Goal: Information Seeking & Learning: Check status

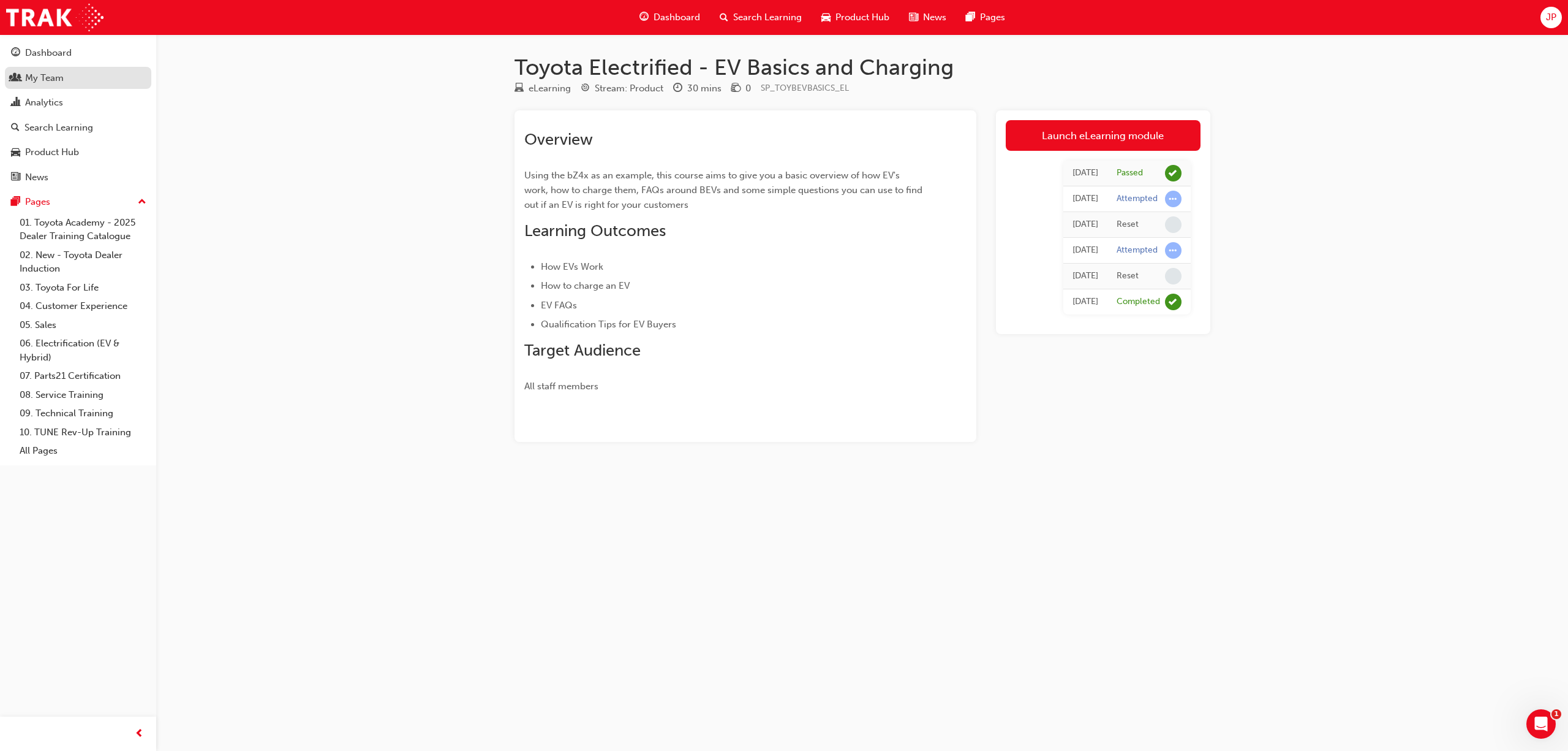
click at [60, 82] on div "My Team" at bounding box center [44, 78] width 38 height 14
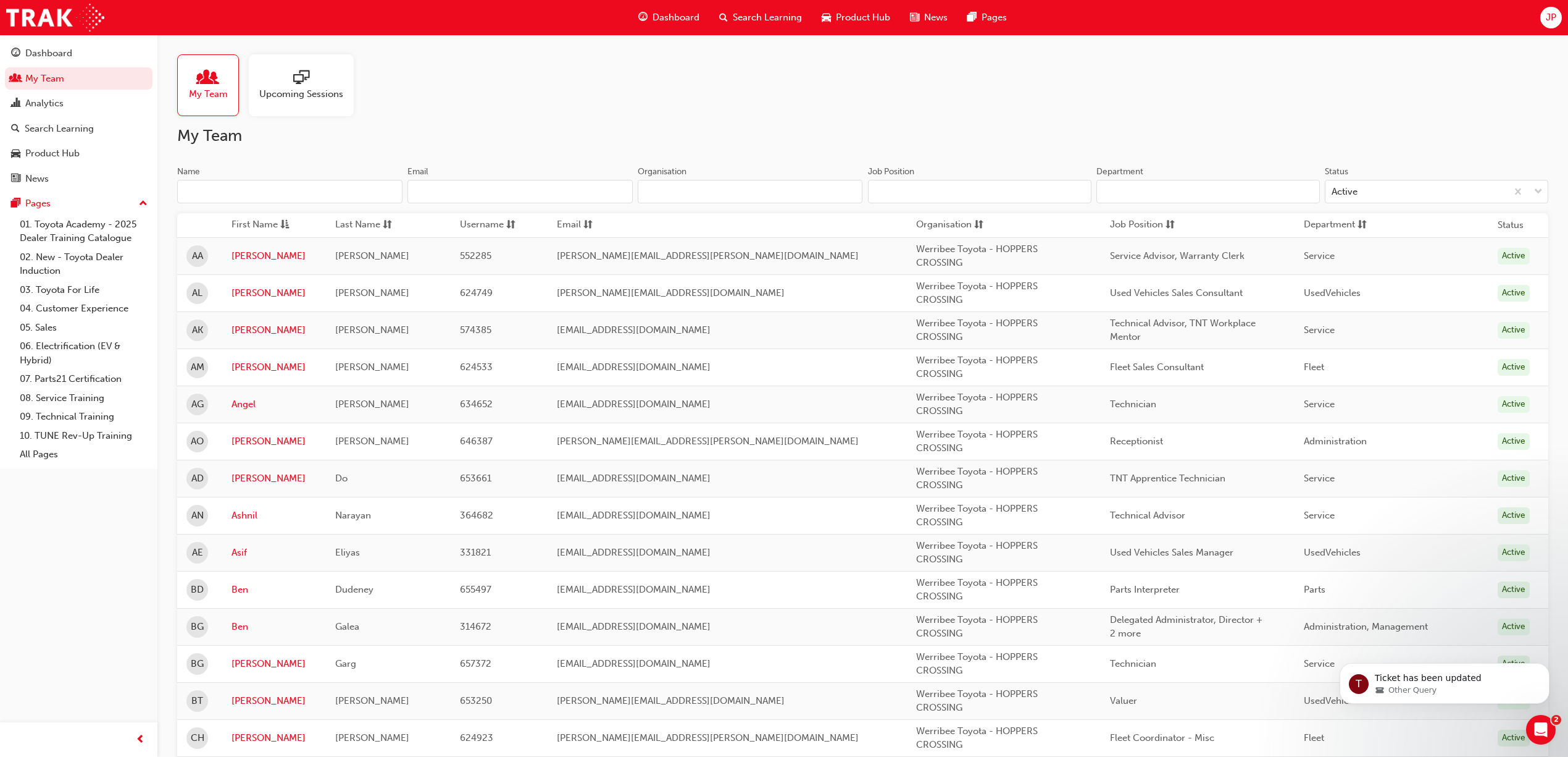
click at [353, 198] on input "Name" at bounding box center [290, 191] width 225 height 23
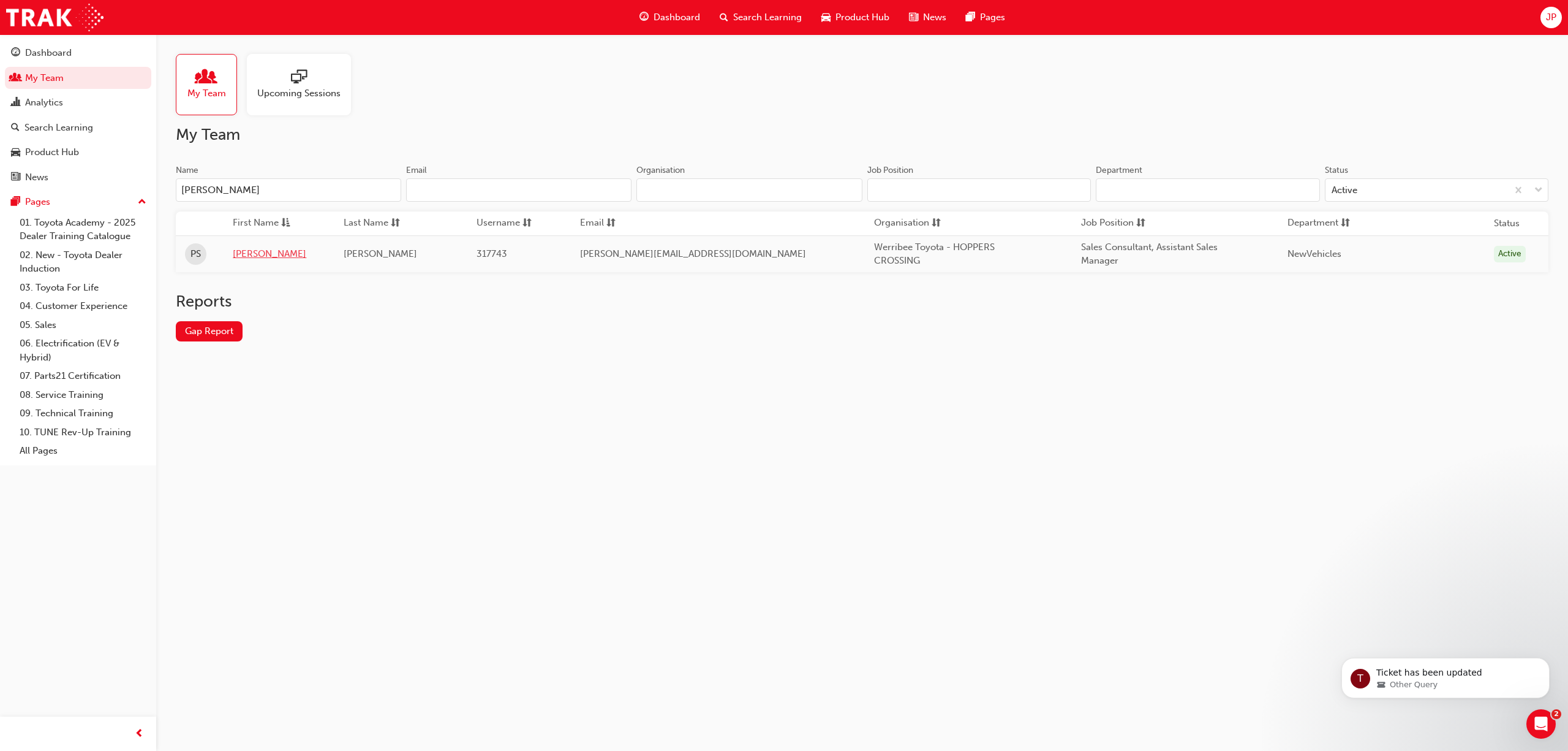
type input "[PERSON_NAME]"
click at [254, 254] on link "[PERSON_NAME]" at bounding box center [278, 254] width 92 height 14
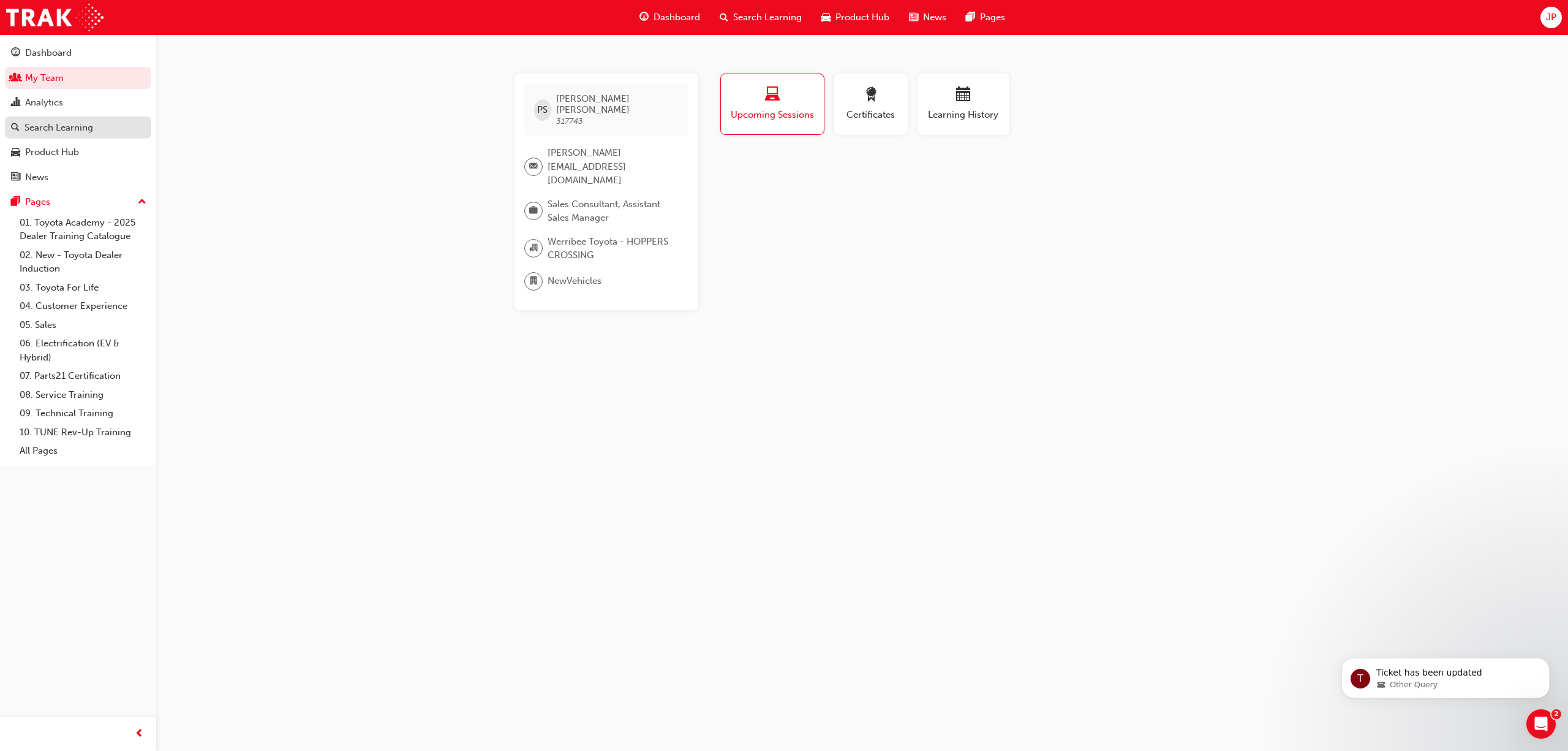
click at [76, 130] on div "Search Learning" at bounding box center [59, 127] width 69 height 14
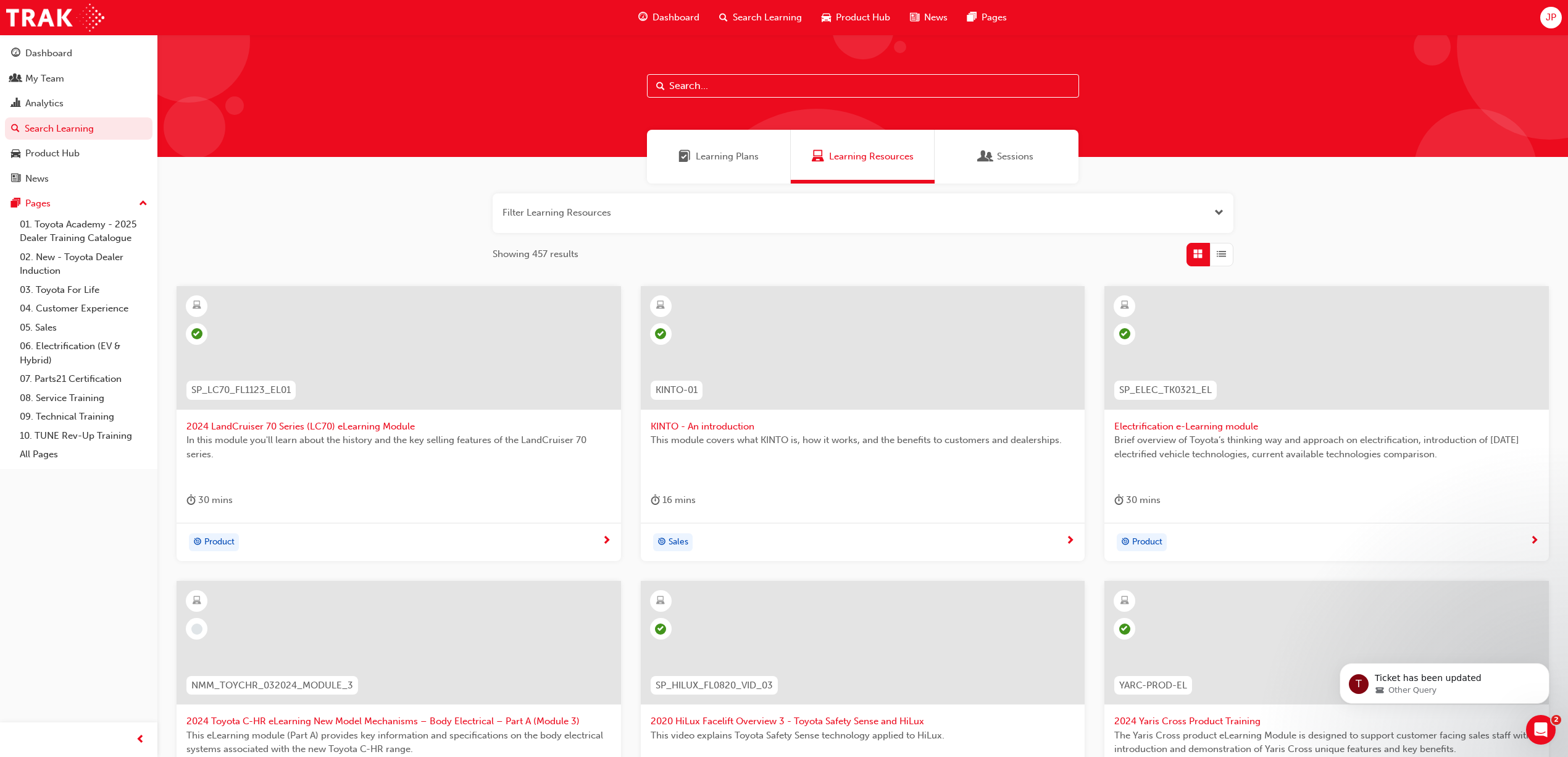
click at [719, 79] on input "text" at bounding box center [863, 85] width 432 height 23
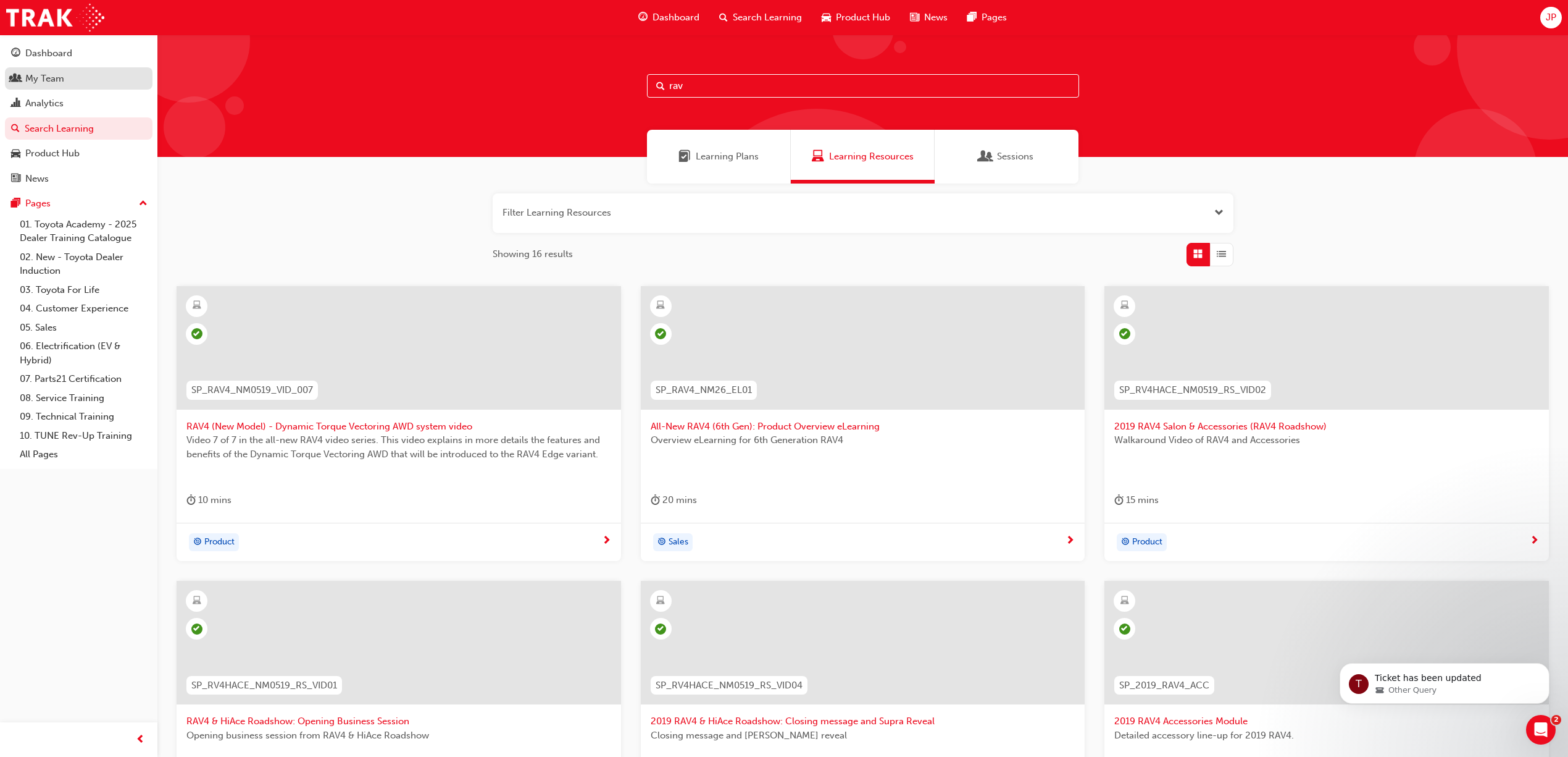
type input "rav"
click at [55, 75] on div "My Team" at bounding box center [44, 78] width 39 height 14
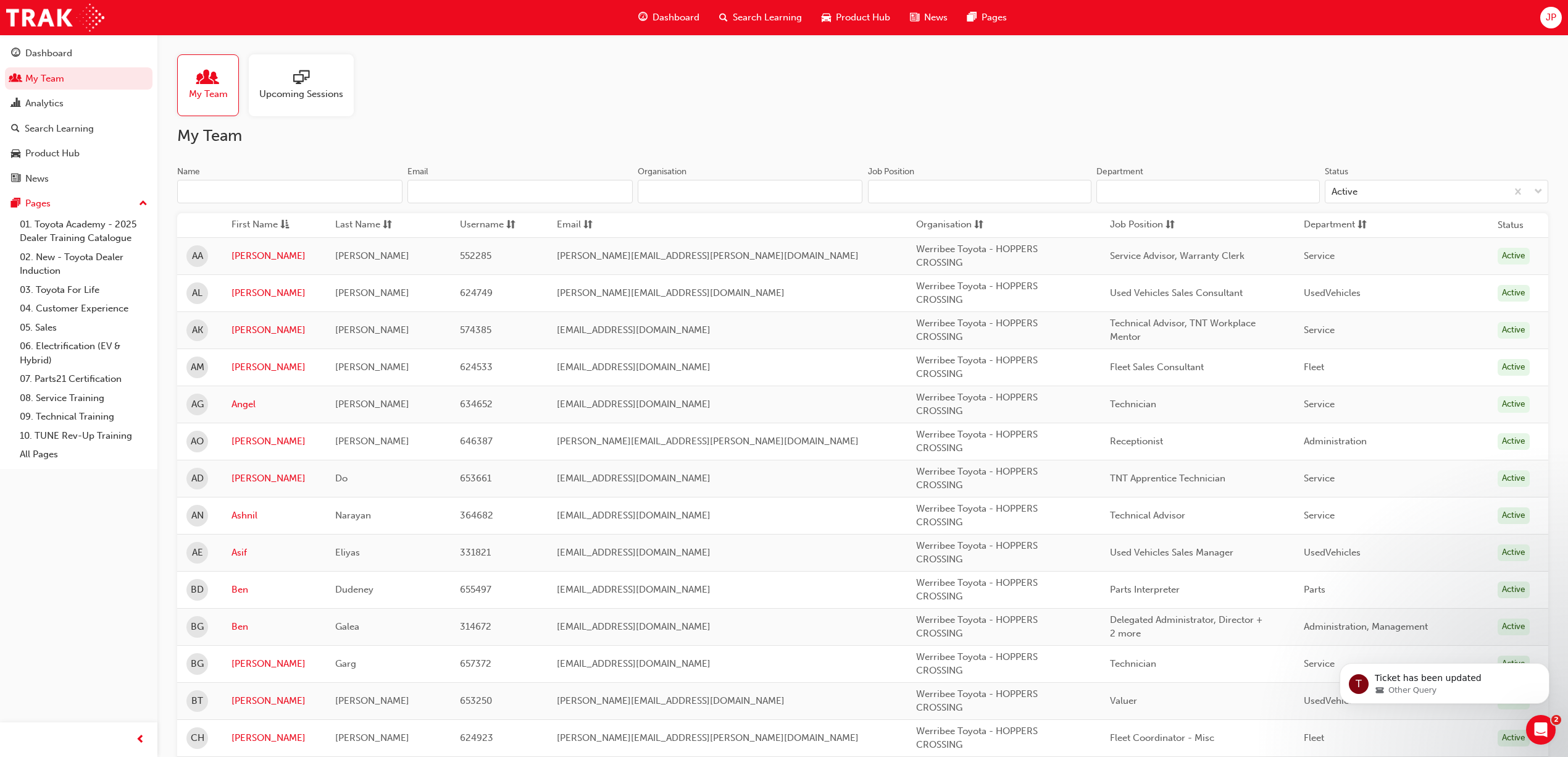
click at [288, 193] on input "Name" at bounding box center [290, 191] width 225 height 23
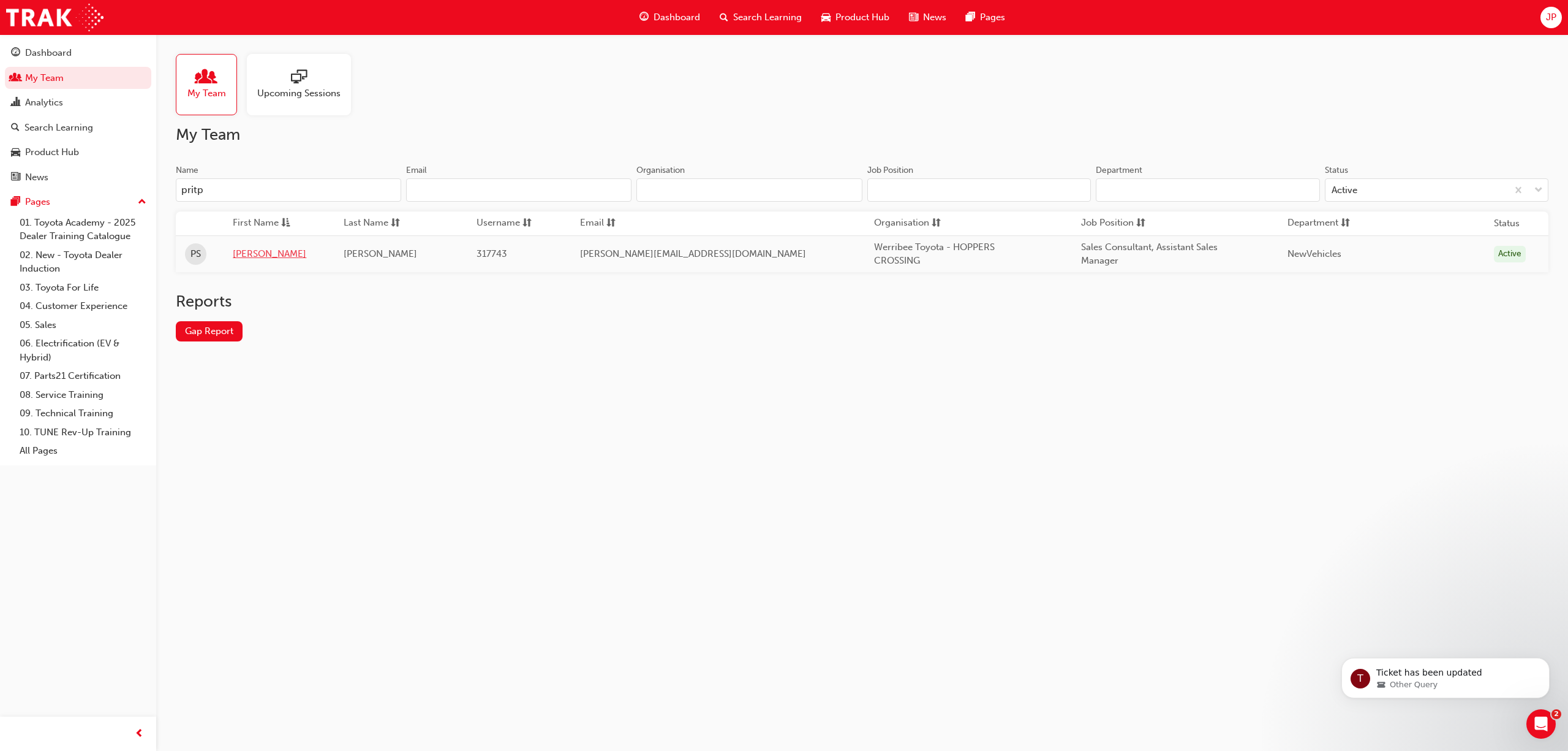
type input "pritp"
click at [263, 256] on link "[PERSON_NAME]" at bounding box center [278, 254] width 92 height 14
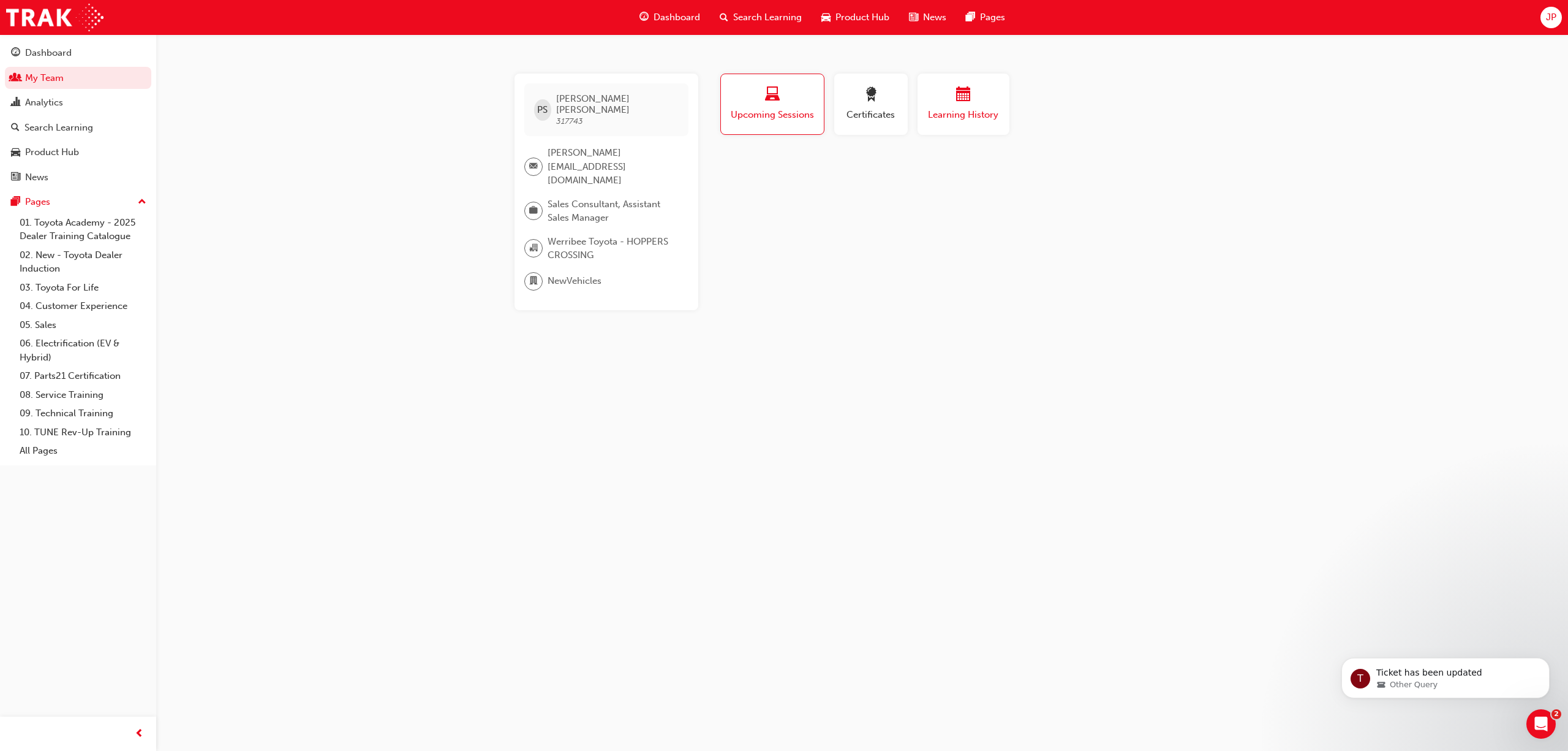
click at [935, 121] on button "Learning History" at bounding box center [963, 103] width 92 height 61
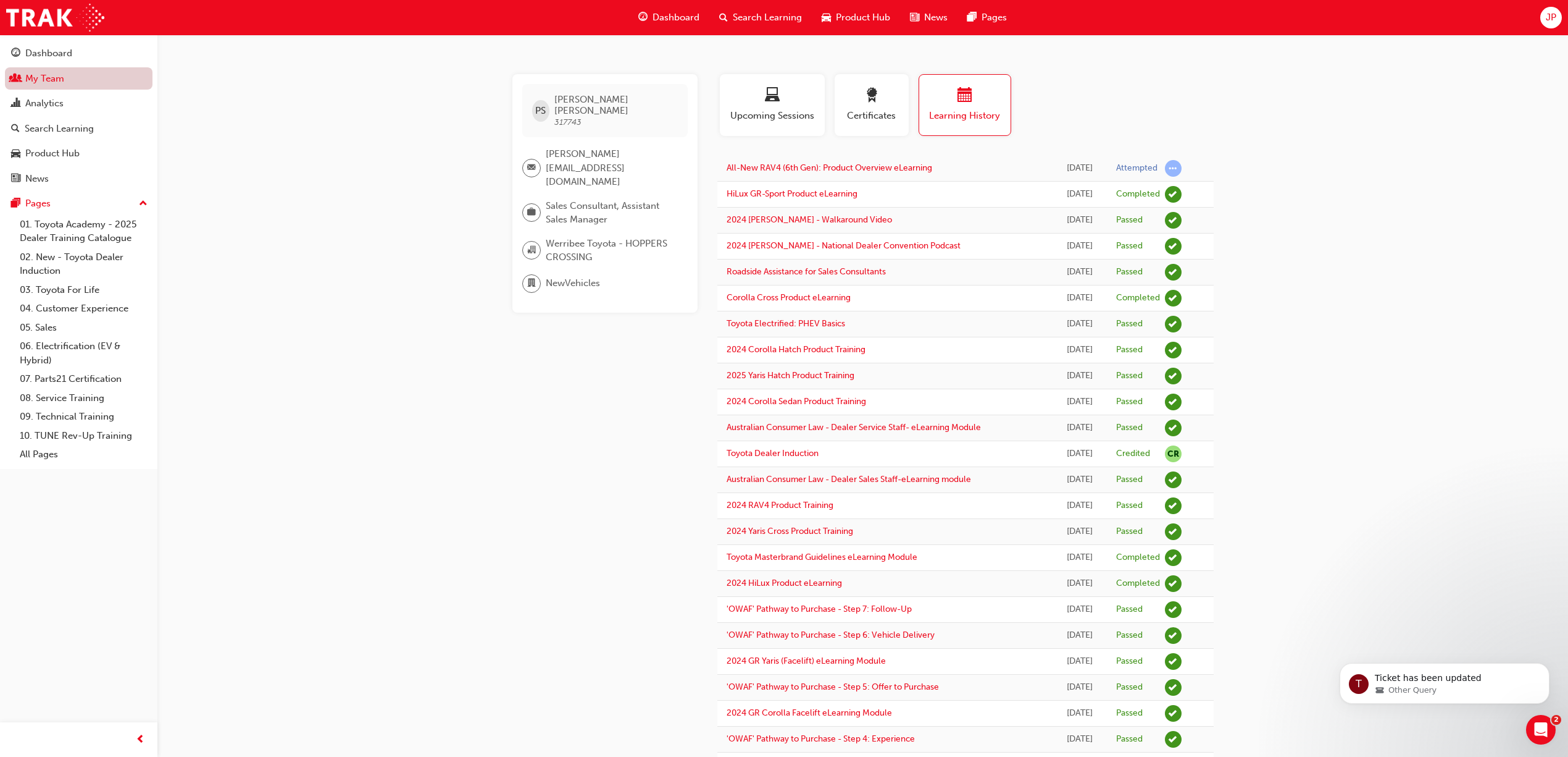
click at [84, 79] on link "My Team" at bounding box center [78, 78] width 148 height 23
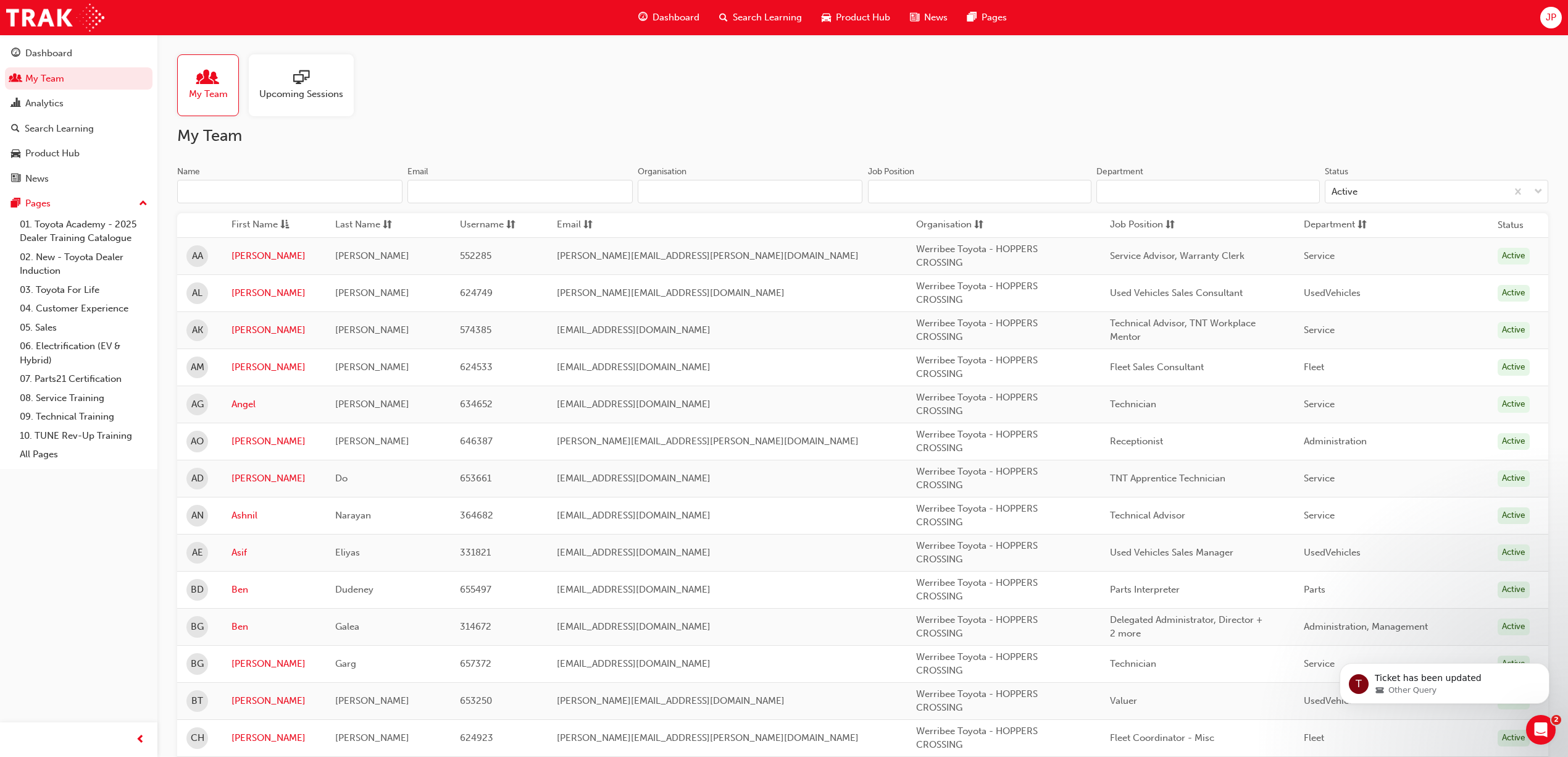
click at [211, 189] on input "Name" at bounding box center [290, 191] width 225 height 23
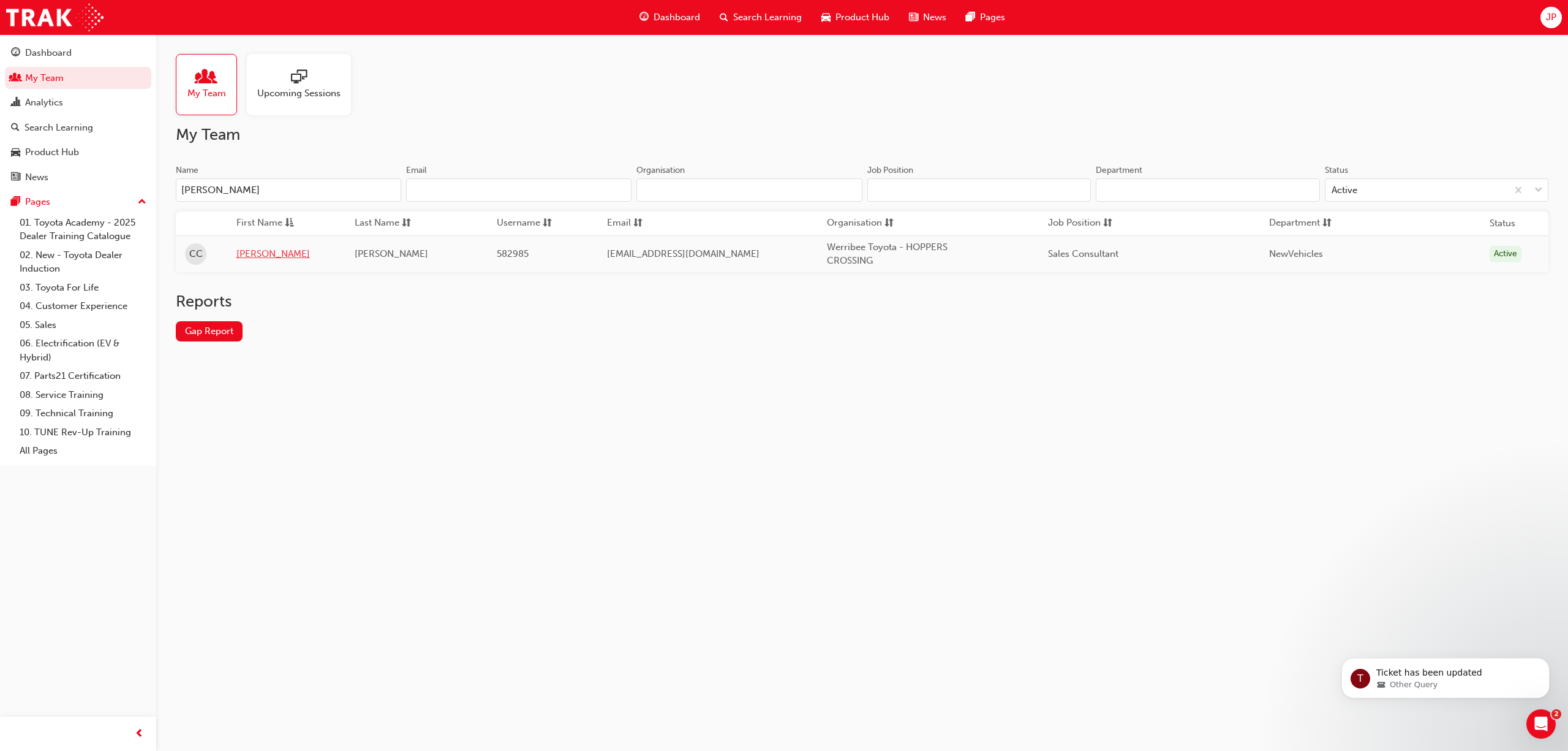
type input "[PERSON_NAME]"
click at [245, 254] on link "[PERSON_NAME]" at bounding box center [286, 254] width 100 height 14
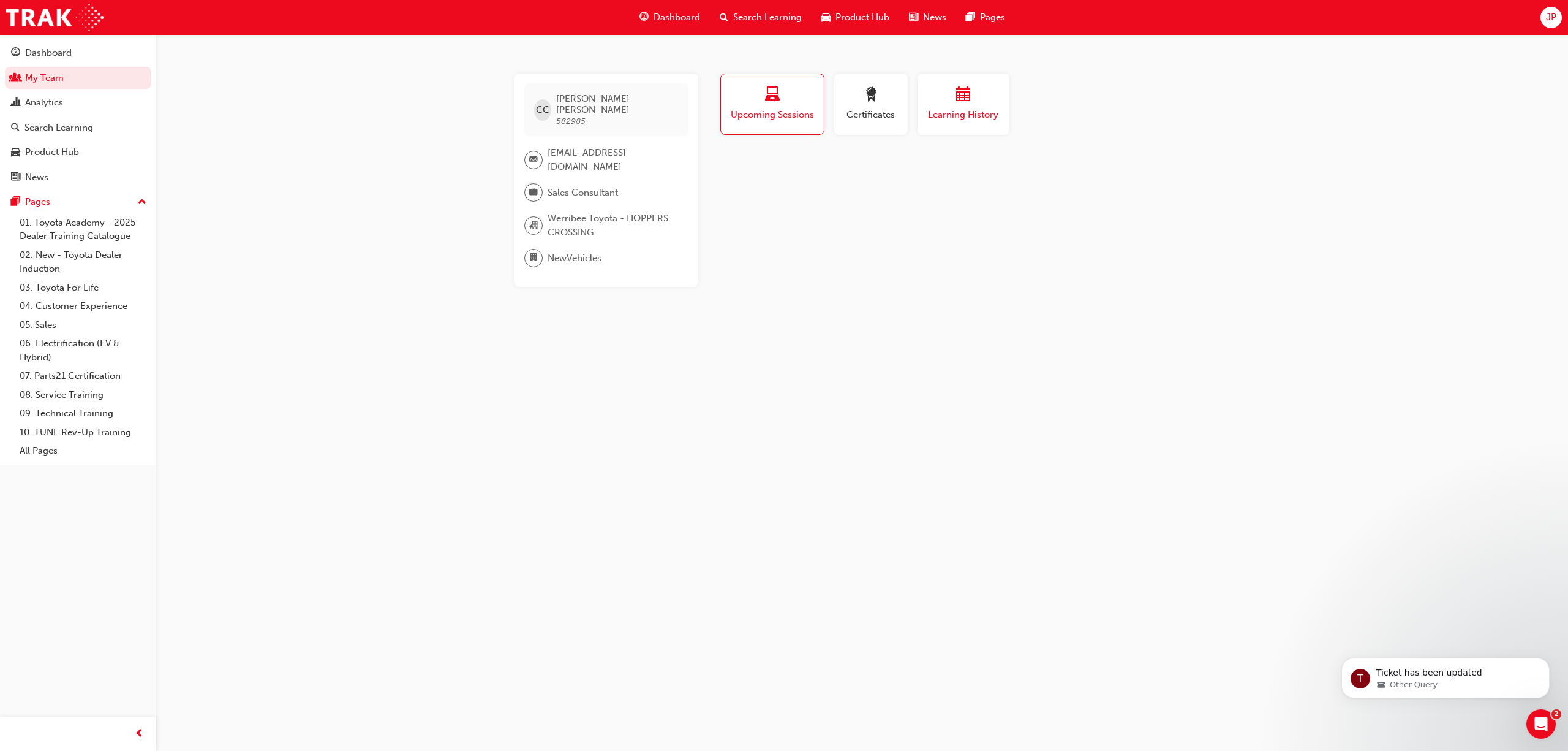
click at [970, 125] on button "Learning History" at bounding box center [963, 103] width 92 height 61
